Goal: Task Accomplishment & Management: Manage account settings

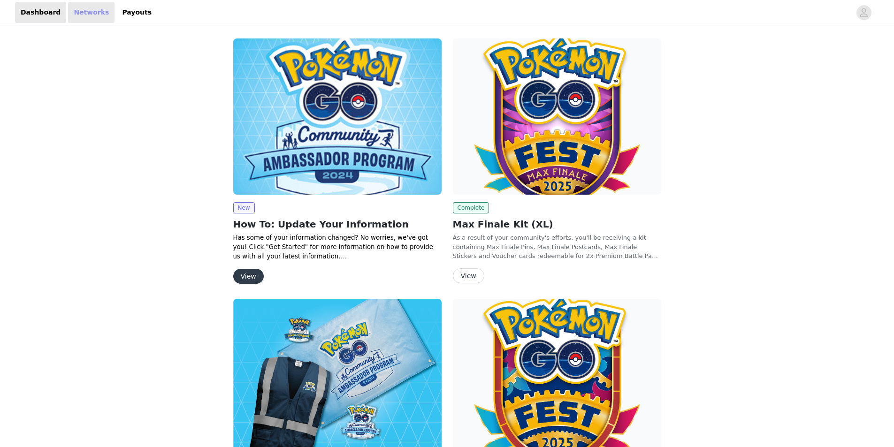
click at [81, 10] on link "Networks" at bounding box center [91, 12] width 46 height 21
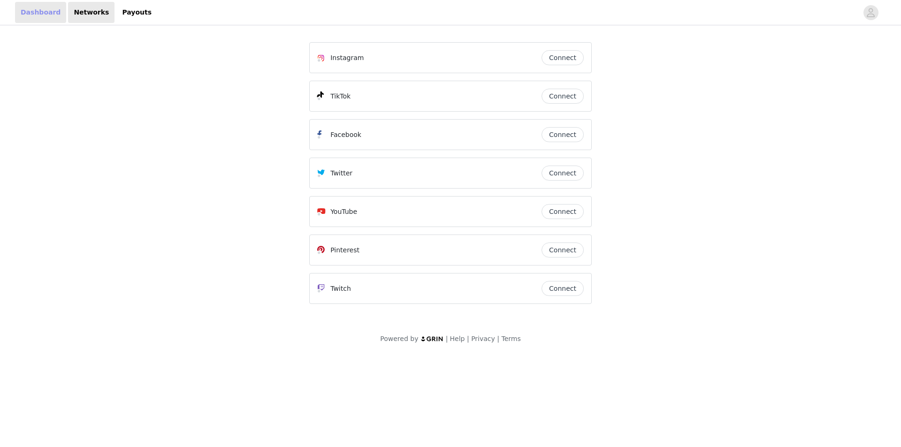
click at [25, 11] on link "Dashboard" at bounding box center [40, 12] width 51 height 21
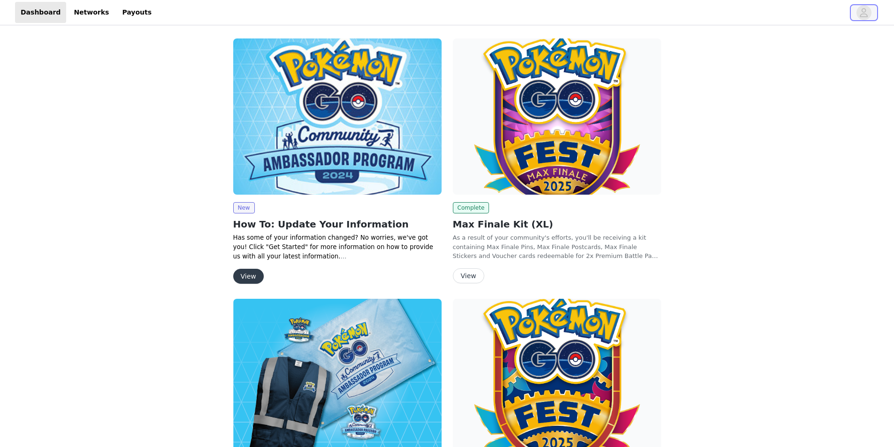
click at [863, 10] on icon "avatar" at bounding box center [864, 12] width 8 height 9
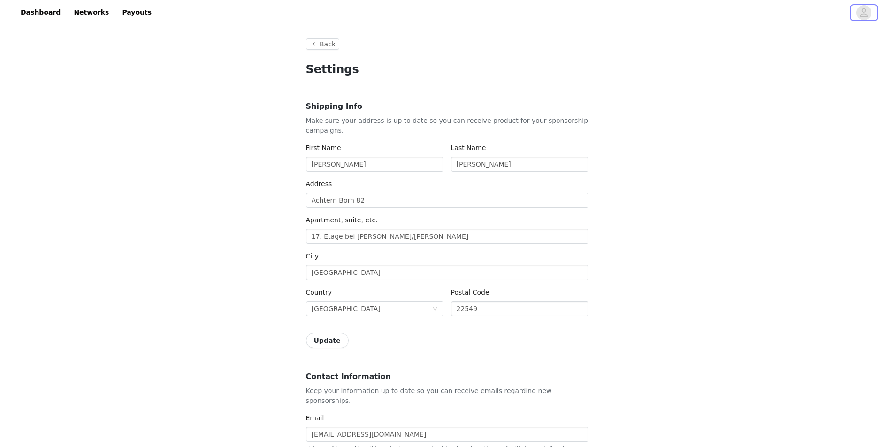
type input "+49 (Germany)"
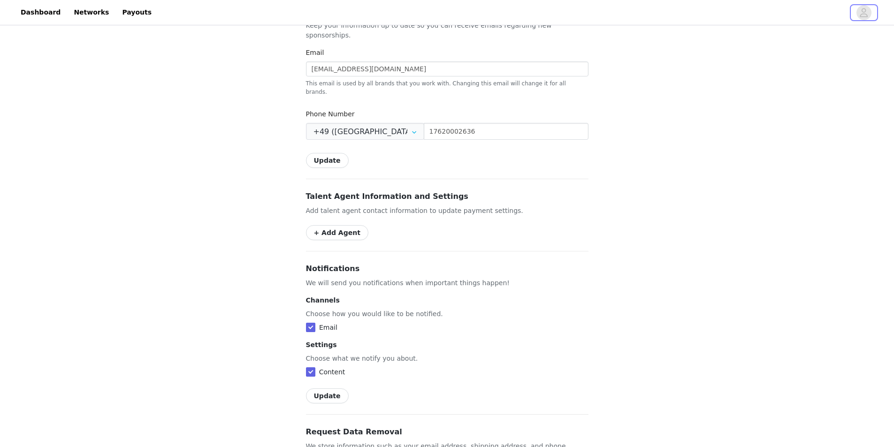
scroll to position [422, 0]
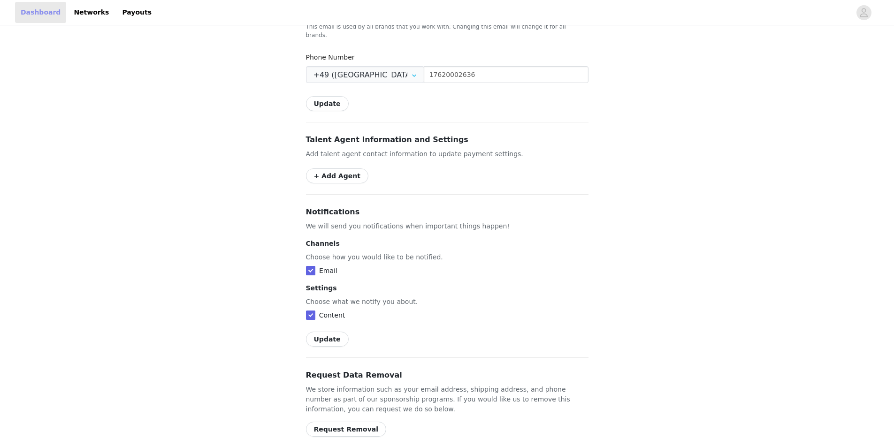
click at [29, 15] on link "Dashboard" at bounding box center [40, 12] width 51 height 21
